Goal: Check status: Check status

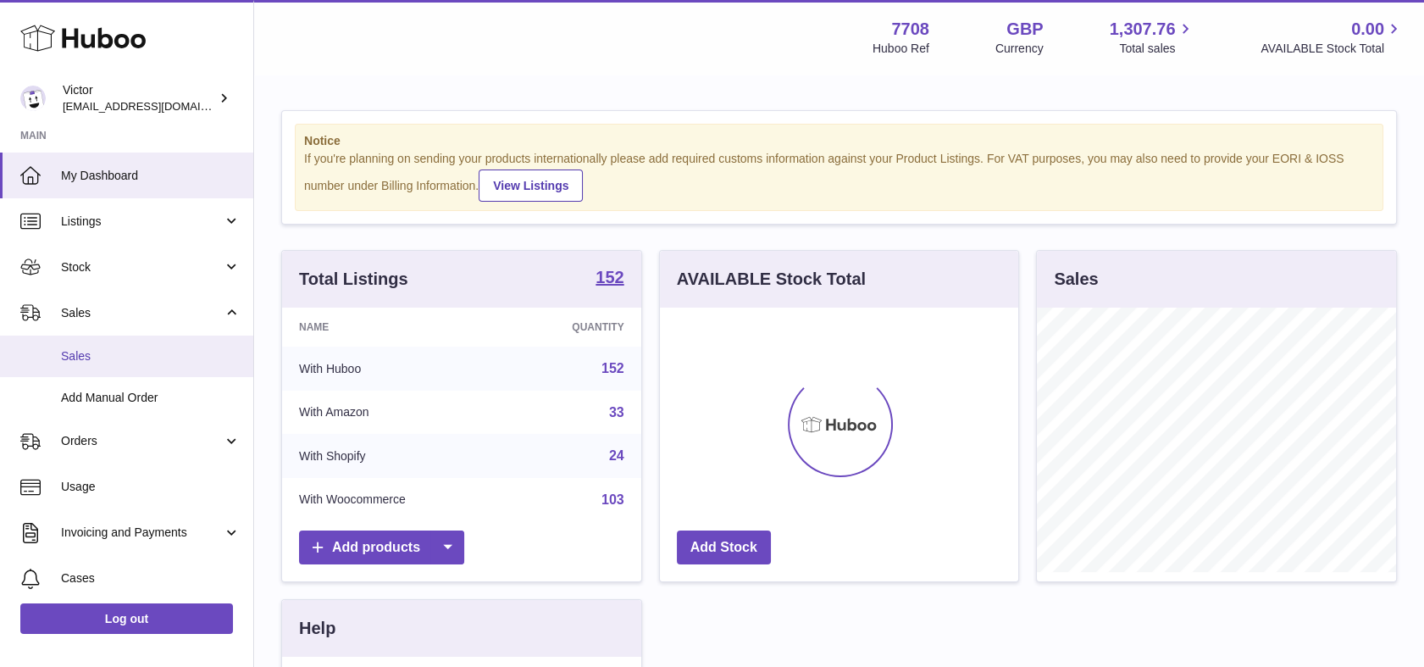
scroll to position [264, 359]
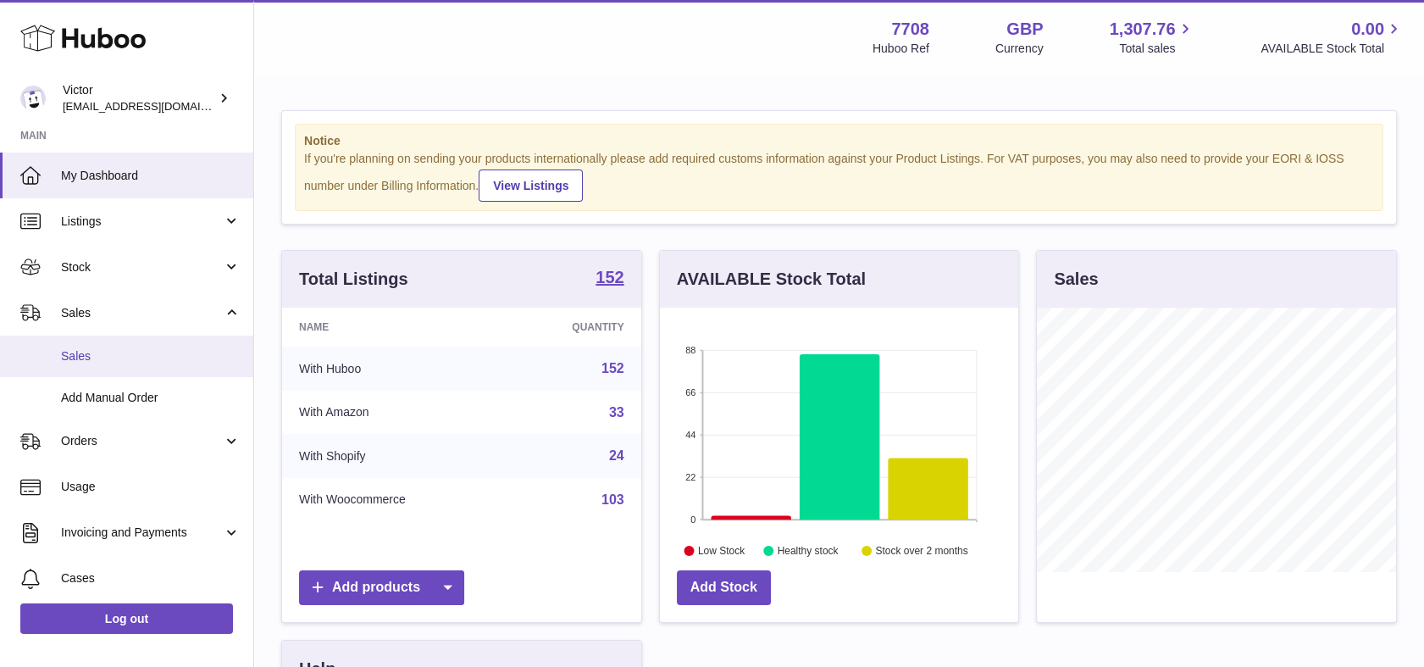
click at [120, 346] on link "Sales" at bounding box center [126, 356] width 253 height 42
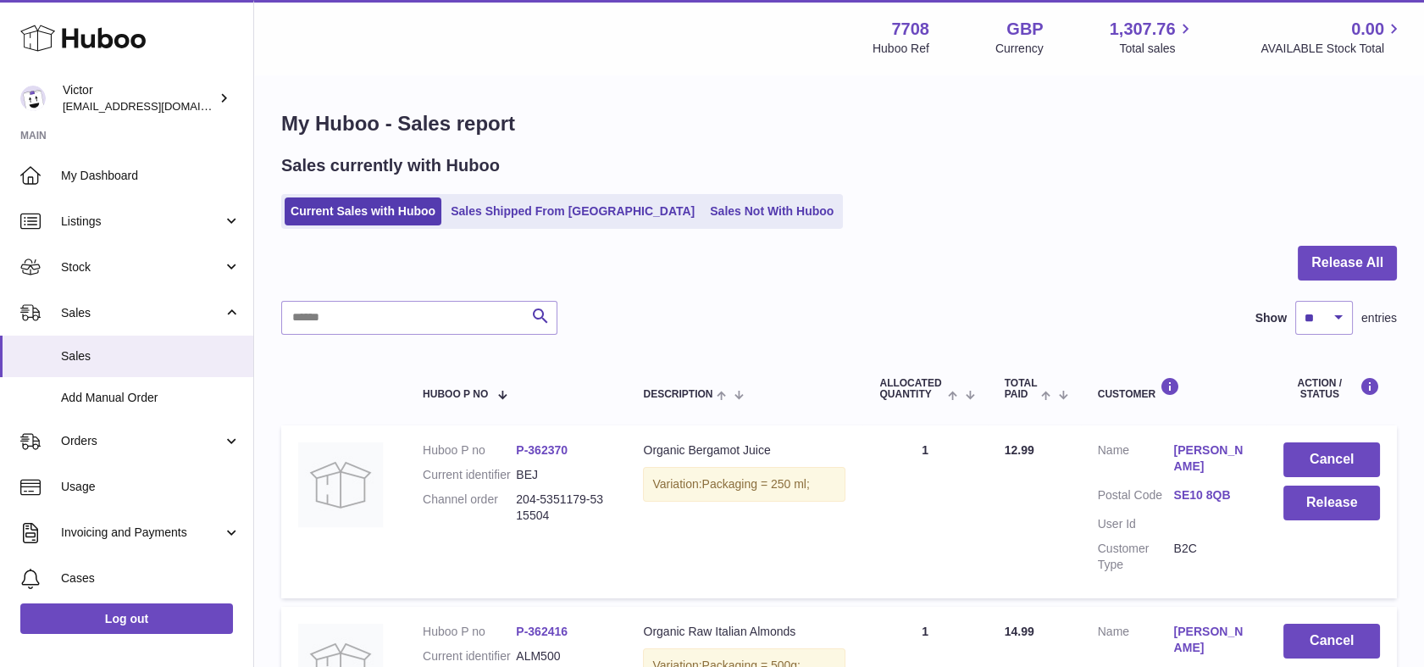
drag, startPoint x: 507, startPoint y: 177, endPoint x: 463, endPoint y: 230, distance: 68.7
click at [507, 178] on div "Sales currently with Huboo Current Sales with Huboo Sales Shipped From Huboo Sa…" at bounding box center [839, 191] width 1116 height 75
click at [474, 217] on link "Sales Shipped From [GEOGRAPHIC_DATA]" at bounding box center [573, 211] width 256 height 28
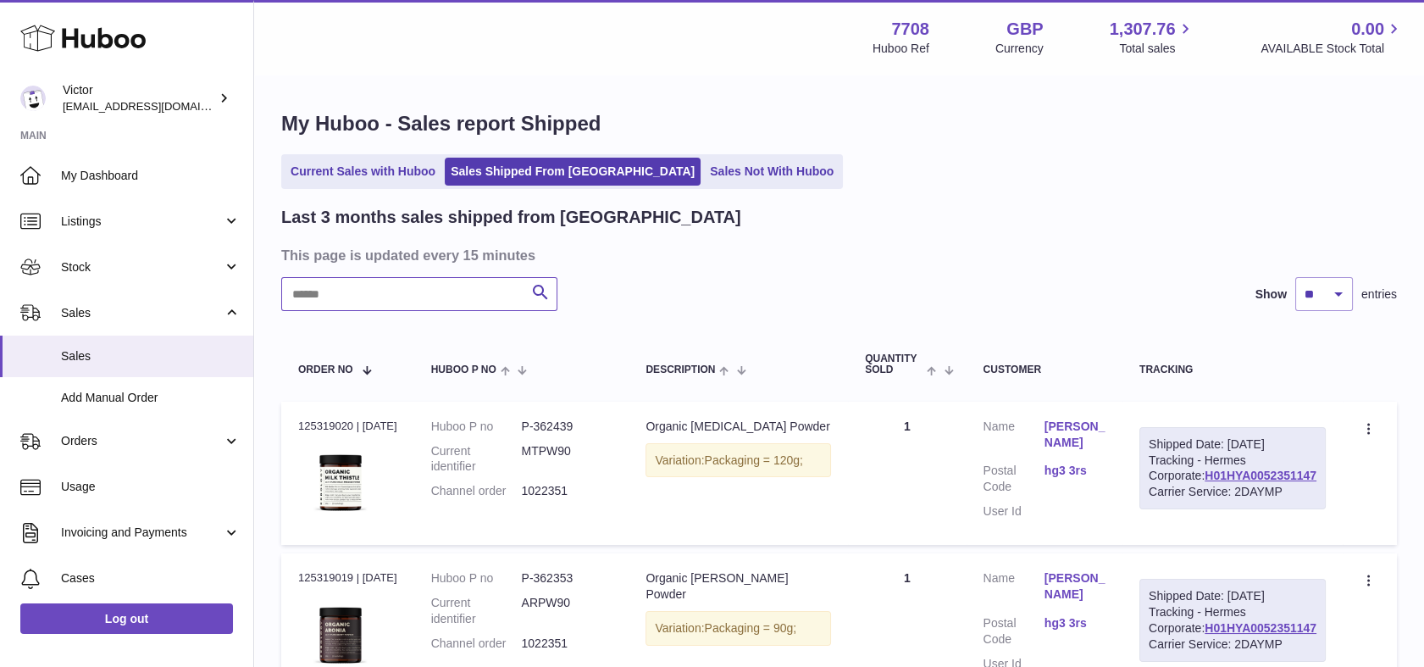
click at [393, 296] on input "text" at bounding box center [419, 294] width 276 height 34
paste input "*******"
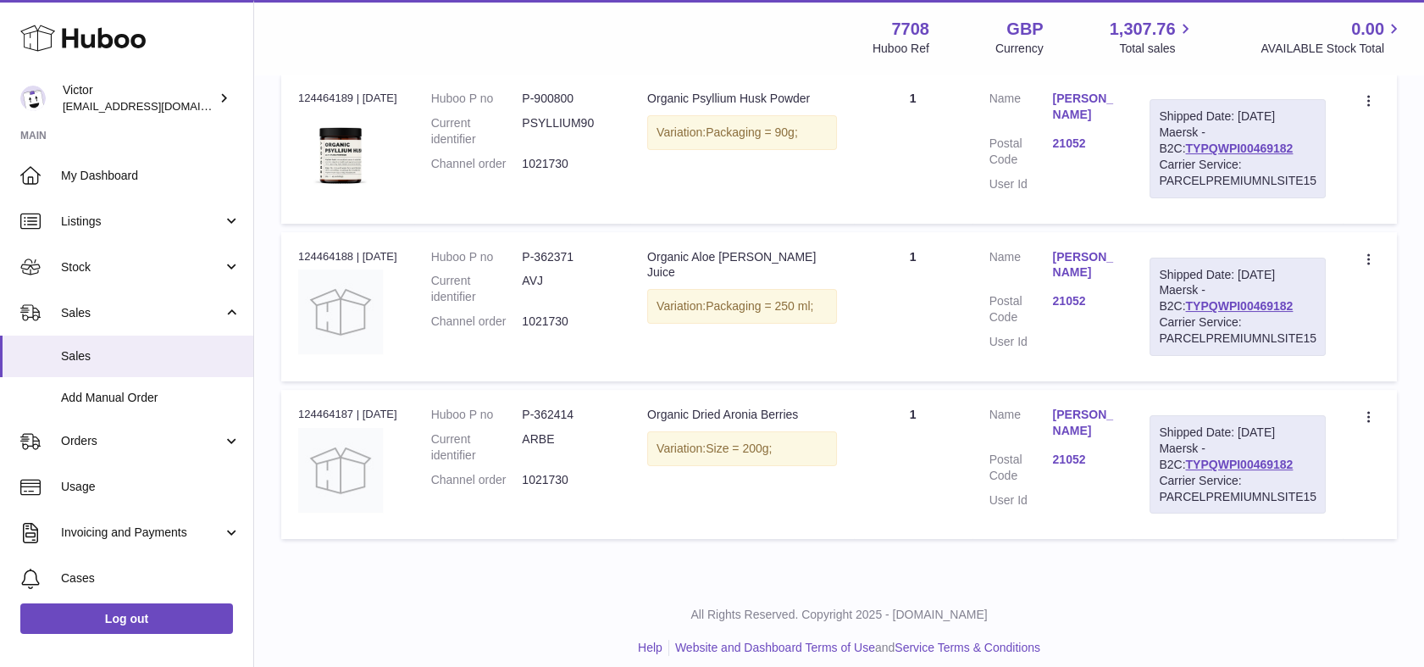
scroll to position [562, 0]
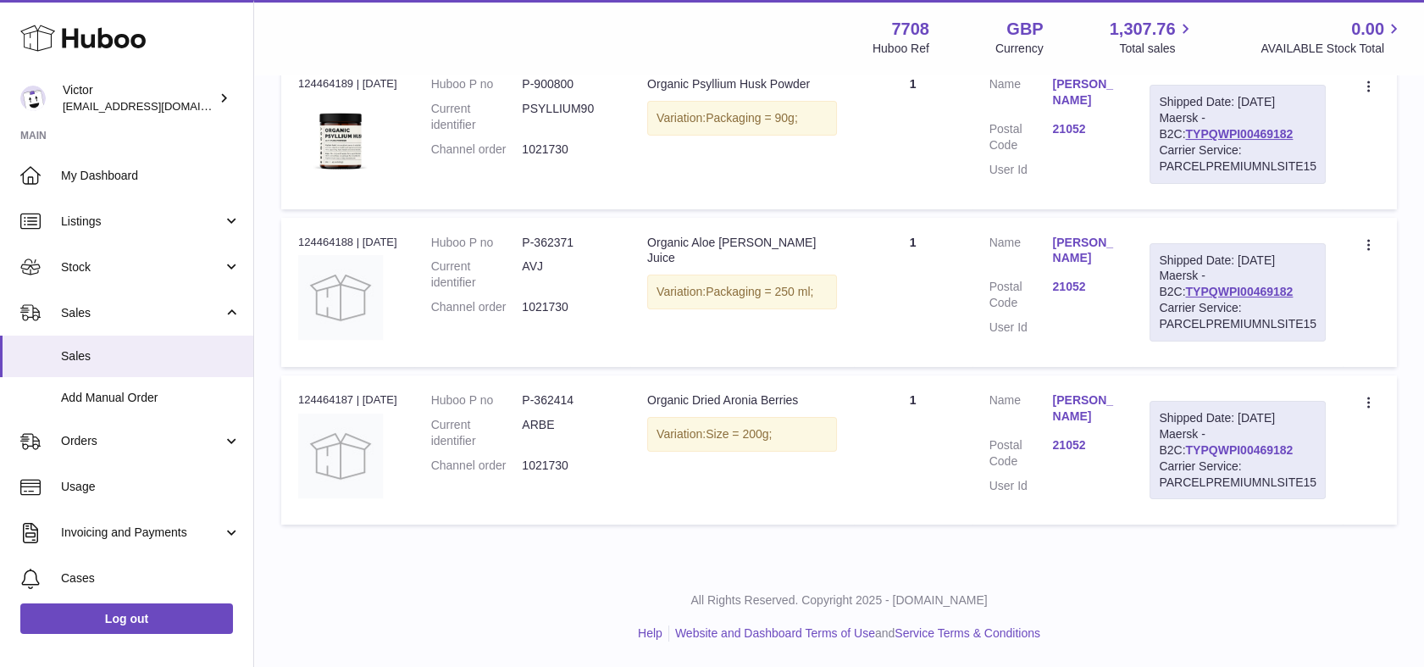
type input "*******"
click at [1267, 450] on link "TYPQWPI00469182" at bounding box center [1239, 450] width 108 height 14
click at [549, 457] on dd "1021730" at bounding box center [567, 465] width 91 height 16
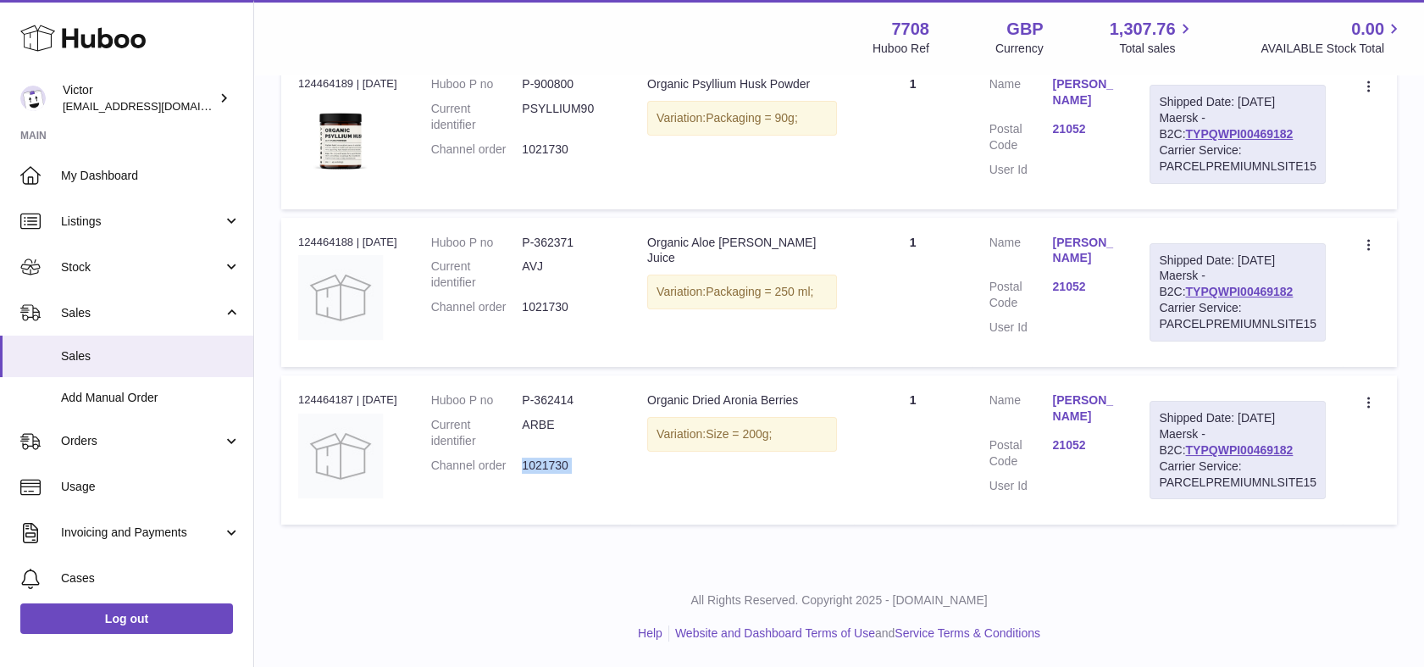
copy tr "1021730 Description"
